Goal: Transaction & Acquisition: Purchase product/service

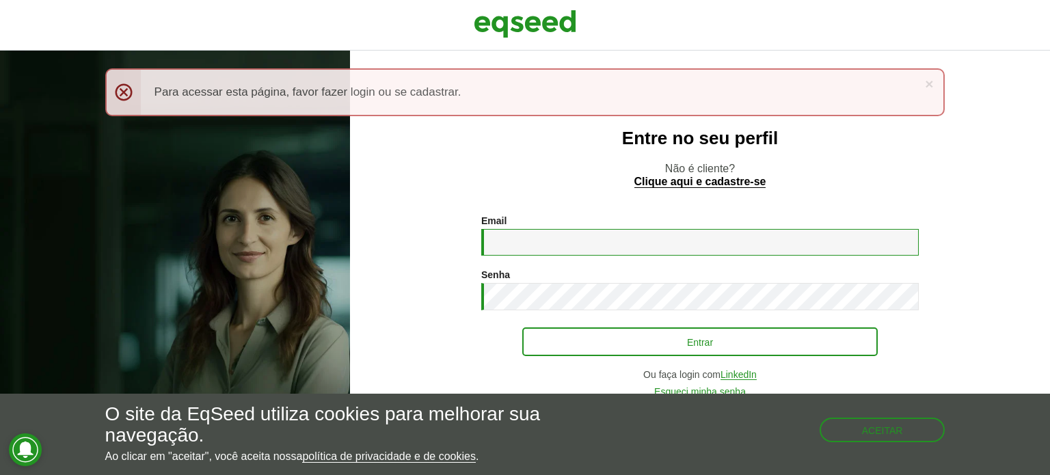
type input "**********"
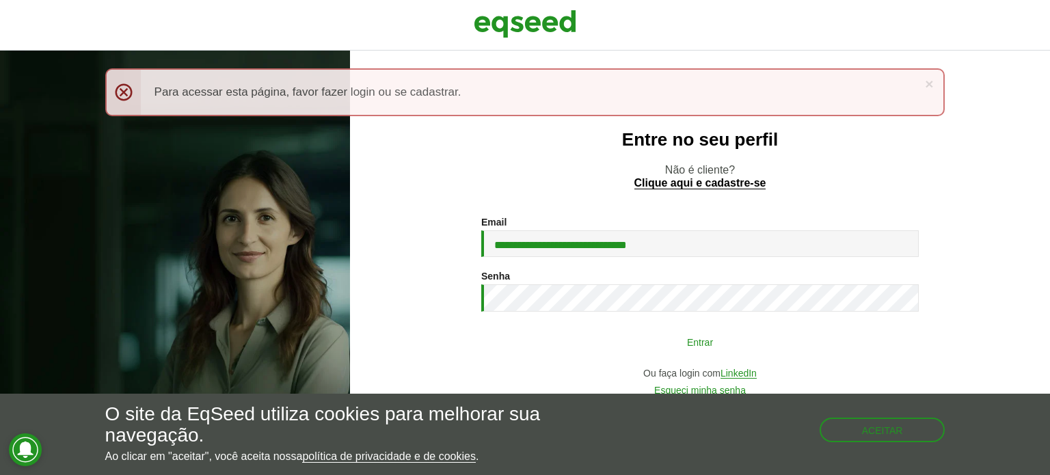
click at [648, 349] on button "Entrar" at bounding box center [699, 342] width 355 height 26
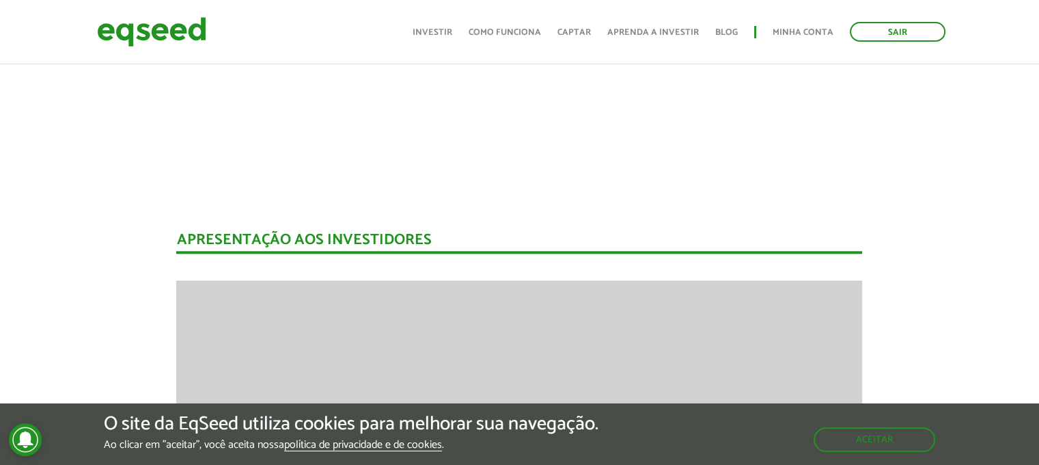
scroll to position [1573, 0]
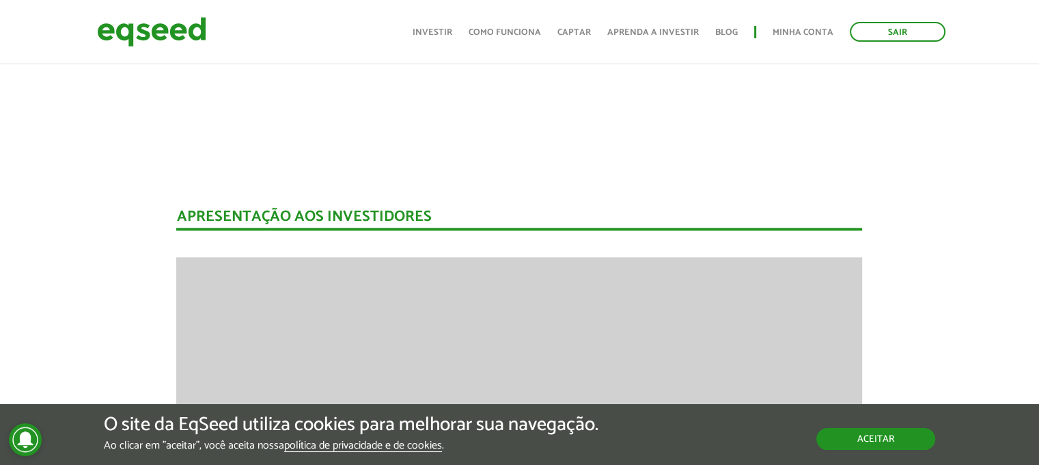
click at [886, 439] on button "Aceitar" at bounding box center [876, 439] width 119 height 22
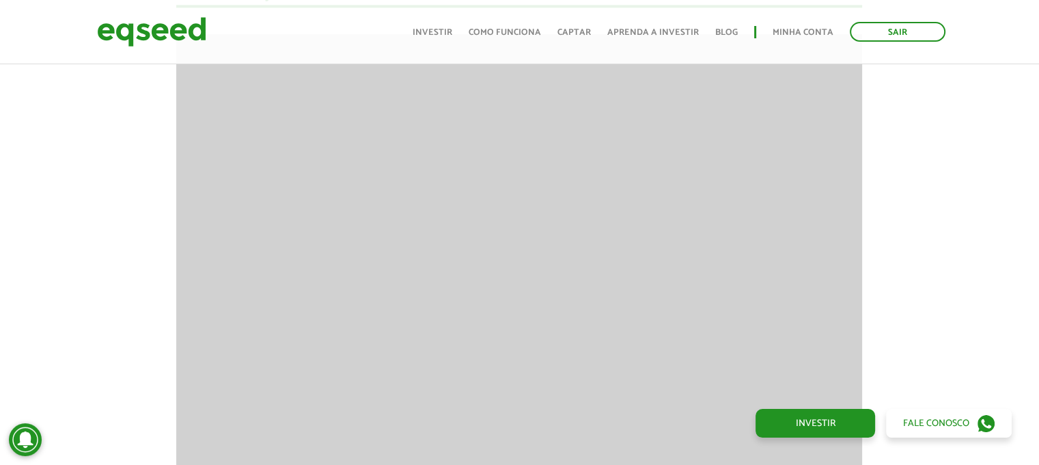
scroll to position [1806, 0]
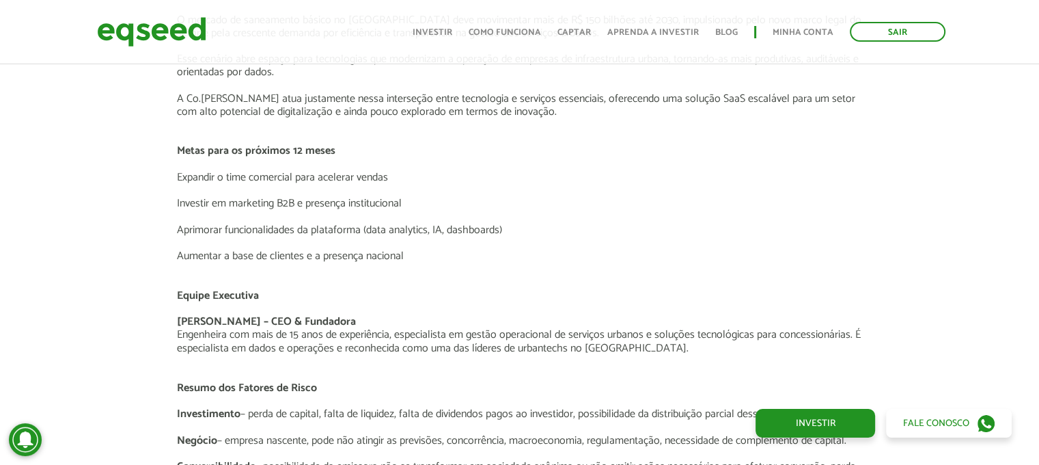
scroll to position [1845, 0]
